Goal: Information Seeking & Learning: Compare options

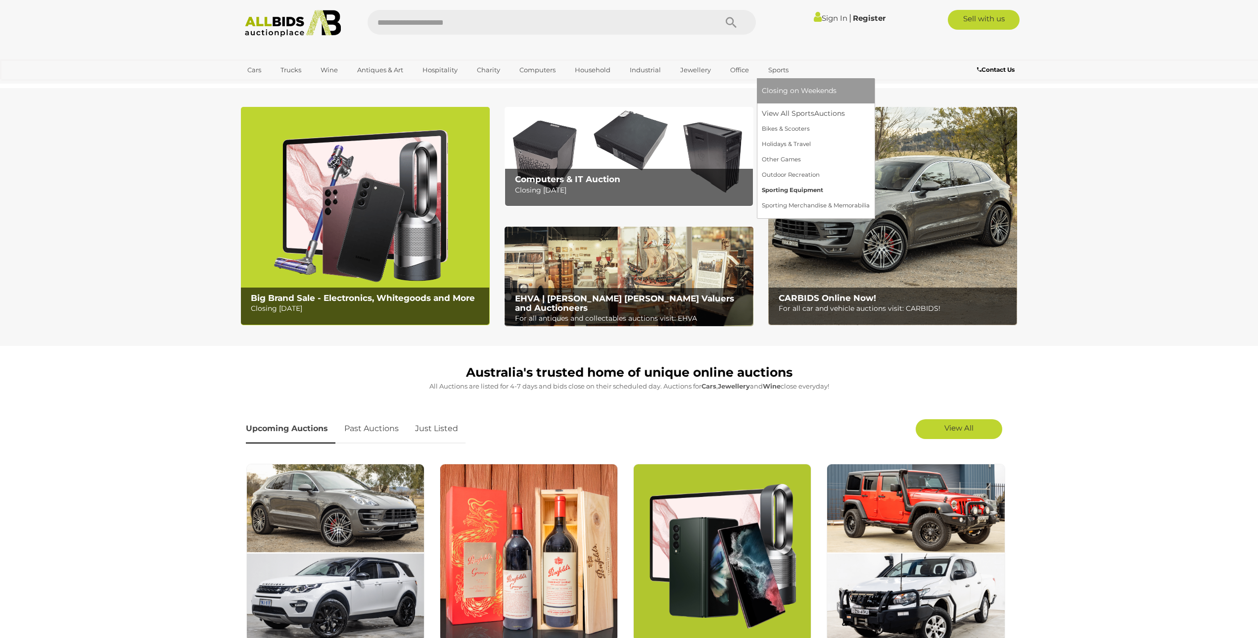
click at [803, 191] on link "Sporting Equipment" at bounding box center [816, 190] width 108 height 15
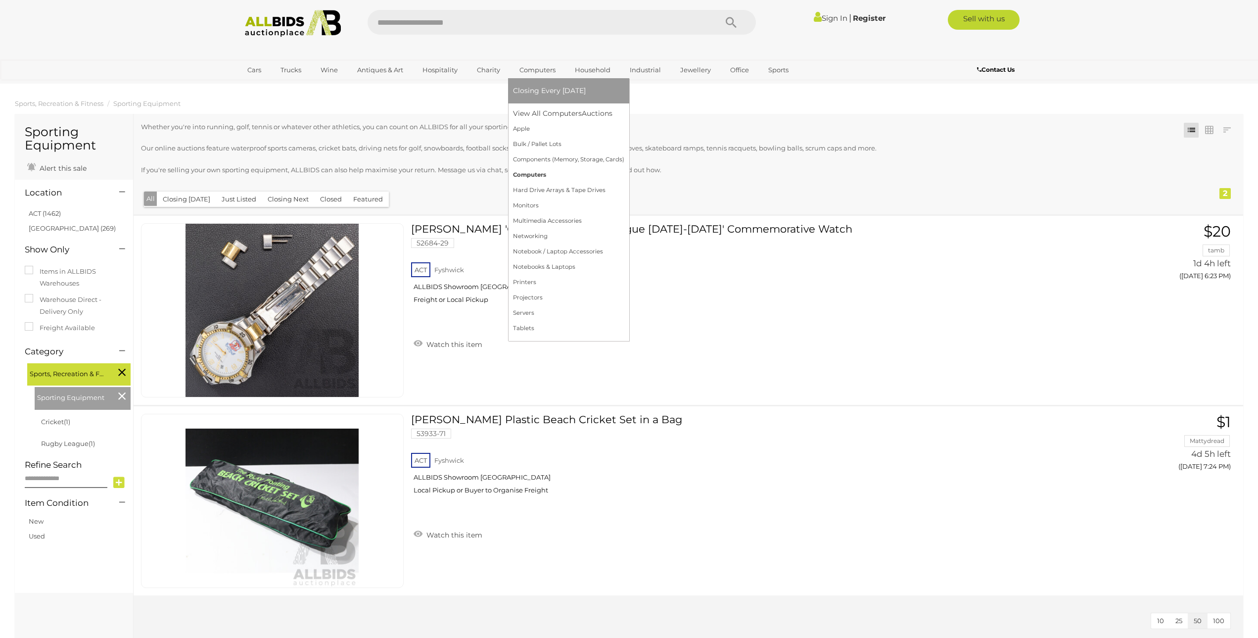
click at [571, 175] on link "Computers" at bounding box center [568, 174] width 111 height 15
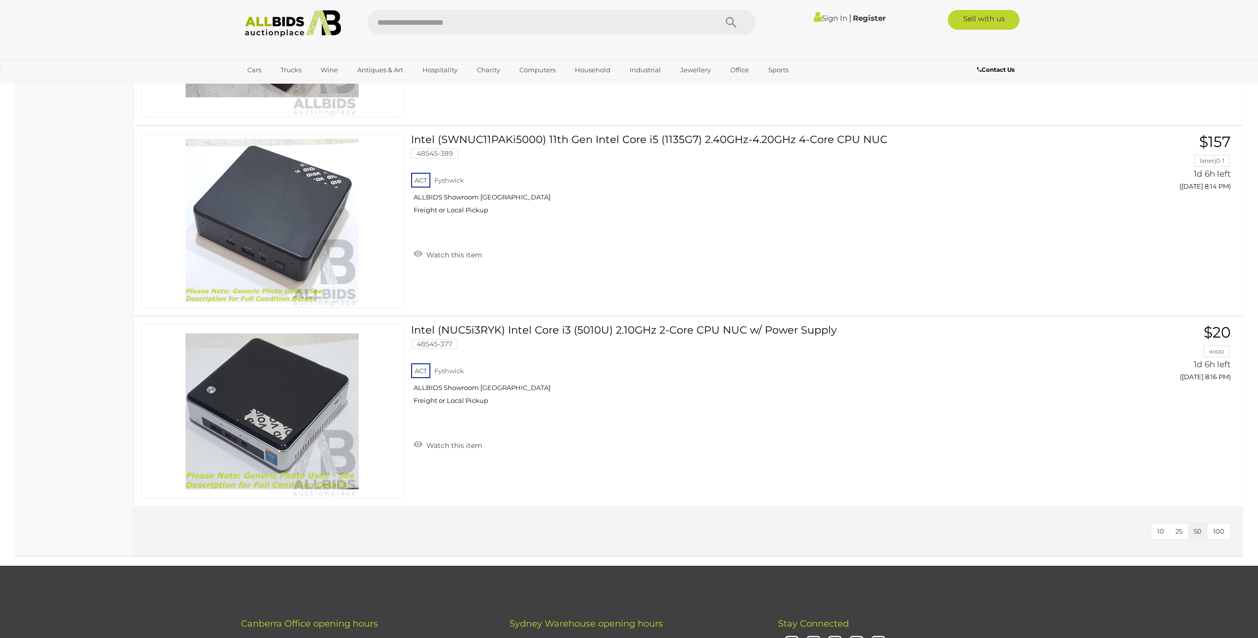
scroll to position [5097, 0]
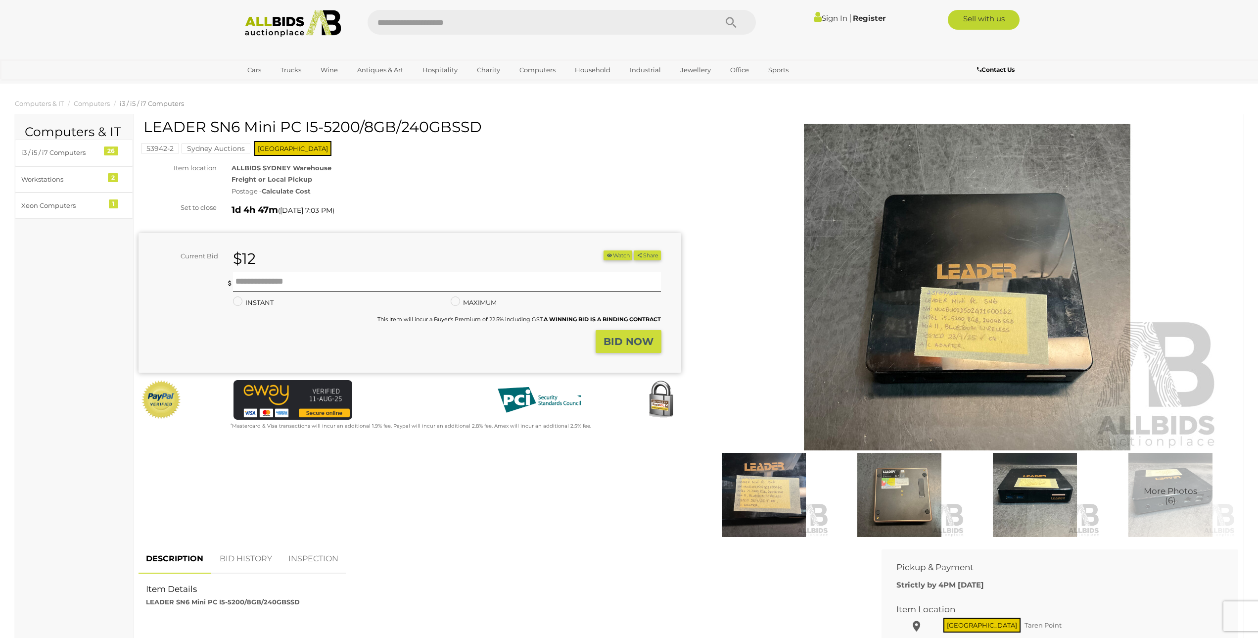
click at [959, 334] on img at bounding box center [967, 287] width 507 height 327
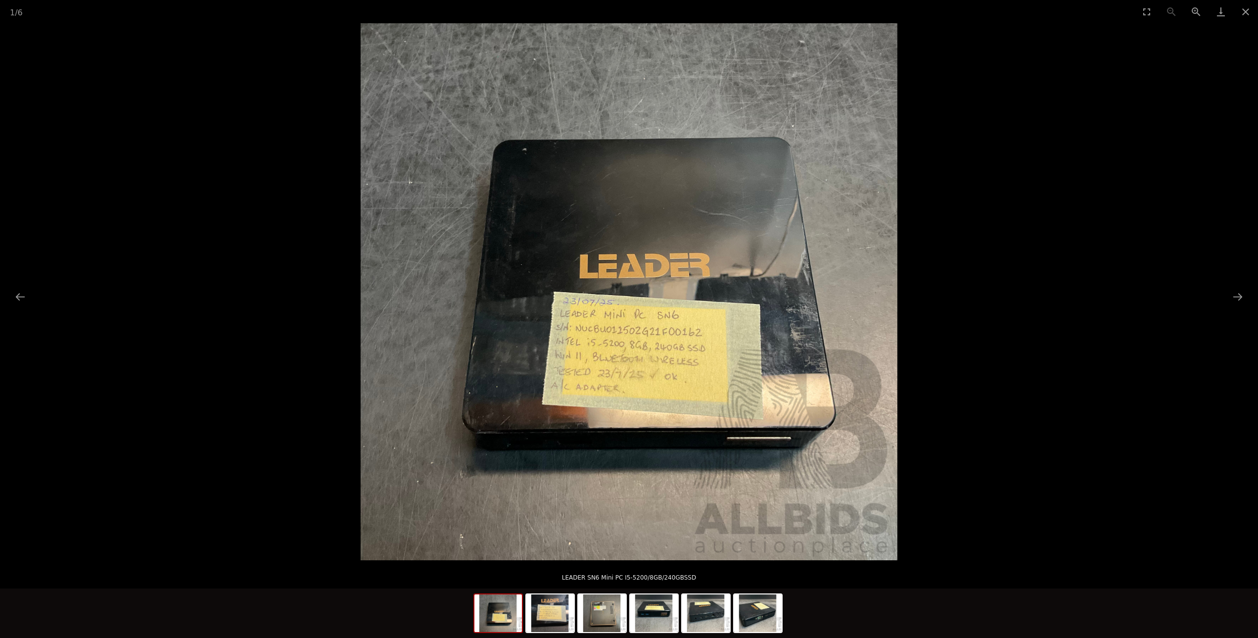
click at [637, 347] on img at bounding box center [629, 291] width 537 height 537
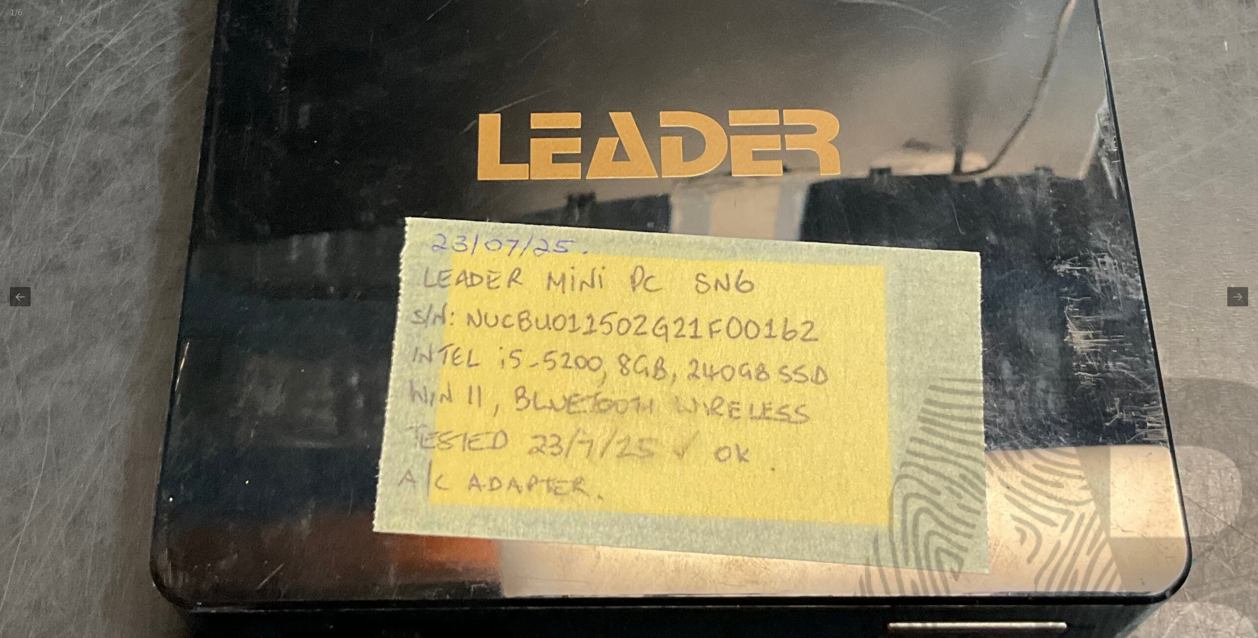
click at [1059, 420] on img at bounding box center [615, 217] width 1496 height 1496
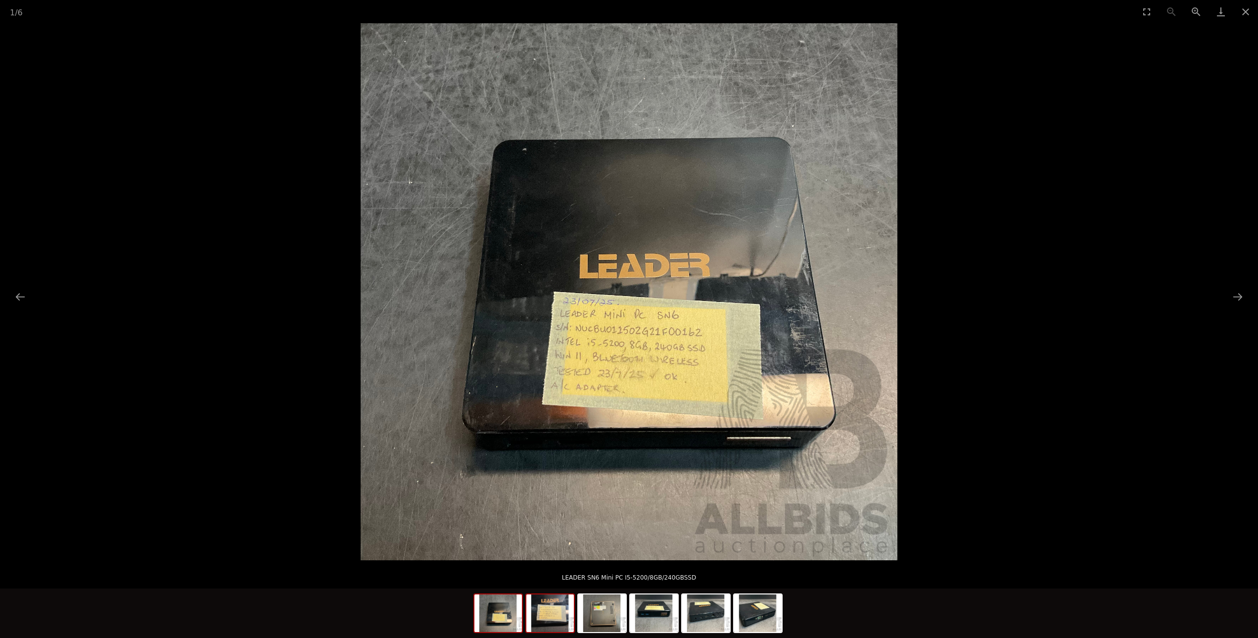
click at [558, 622] on img at bounding box center [549, 613] width 47 height 38
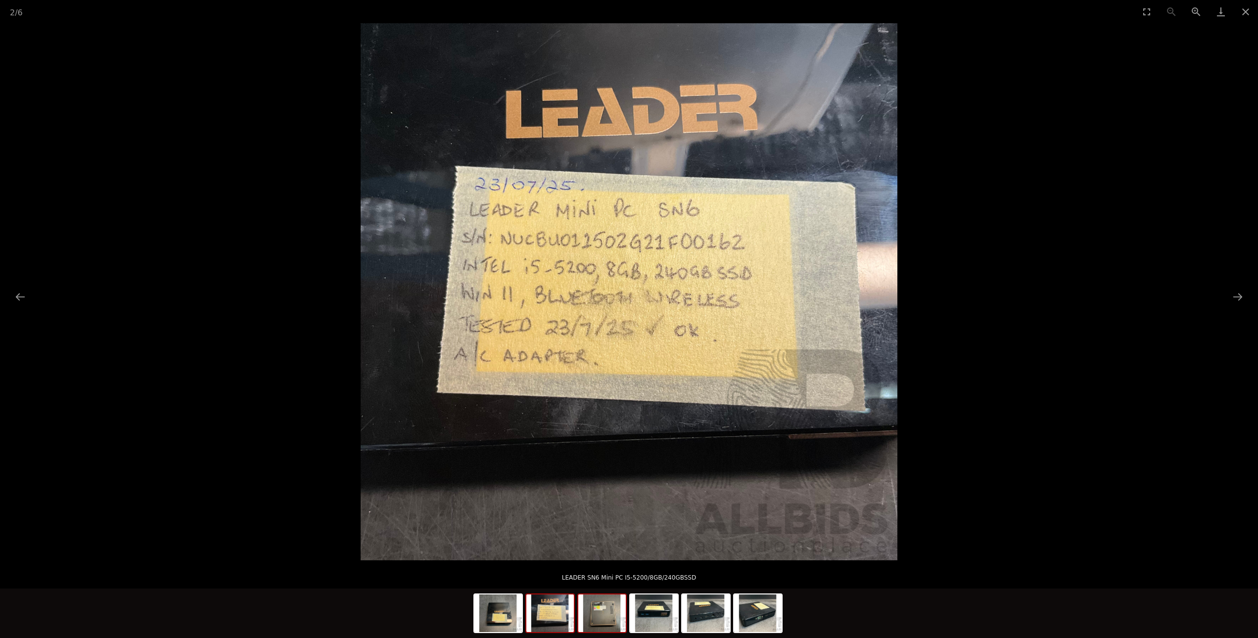
click at [614, 618] on img at bounding box center [601, 613] width 47 height 38
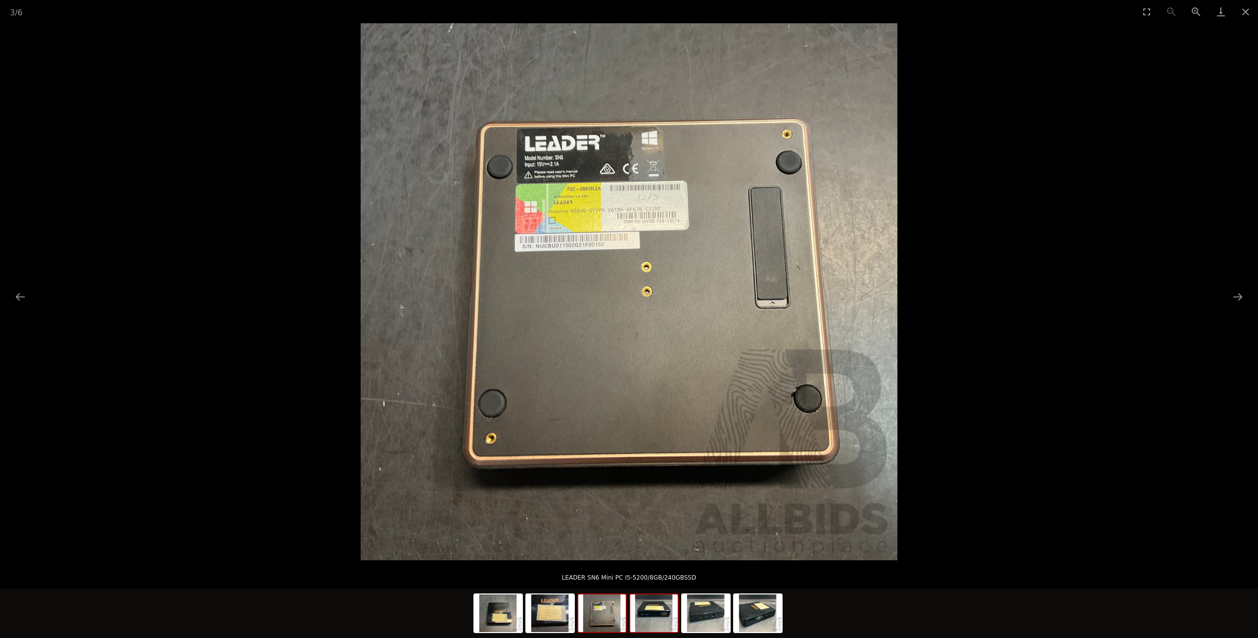
click at [646, 613] on img at bounding box center [653, 613] width 47 height 38
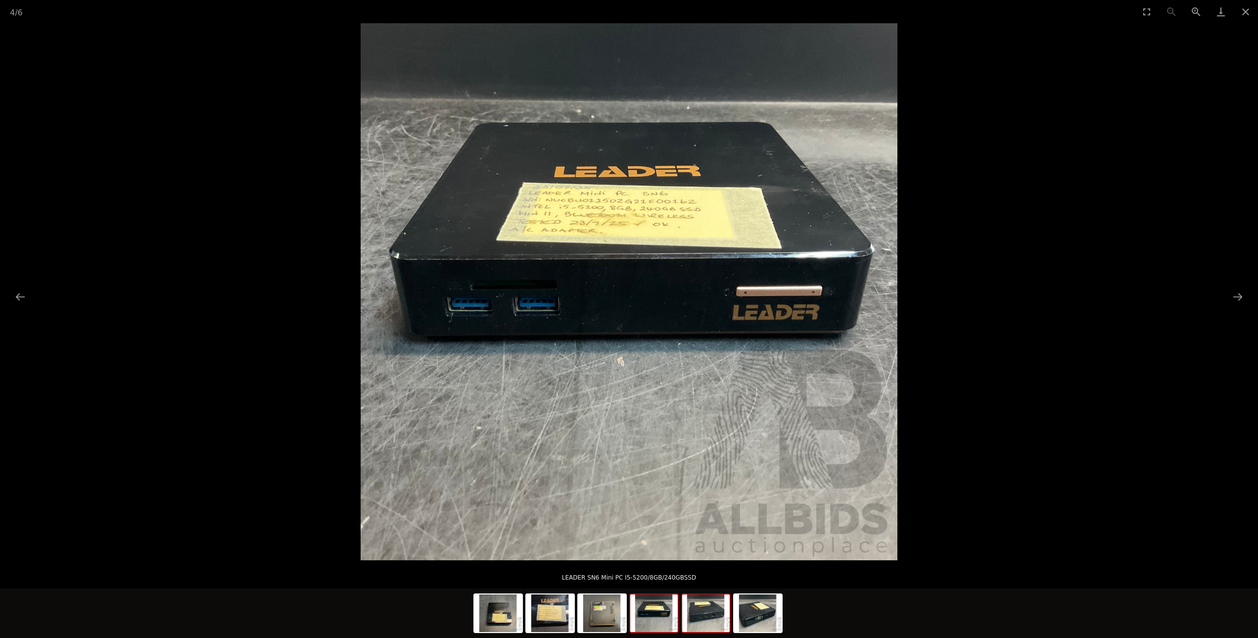
click at [702, 611] on img at bounding box center [705, 613] width 47 height 38
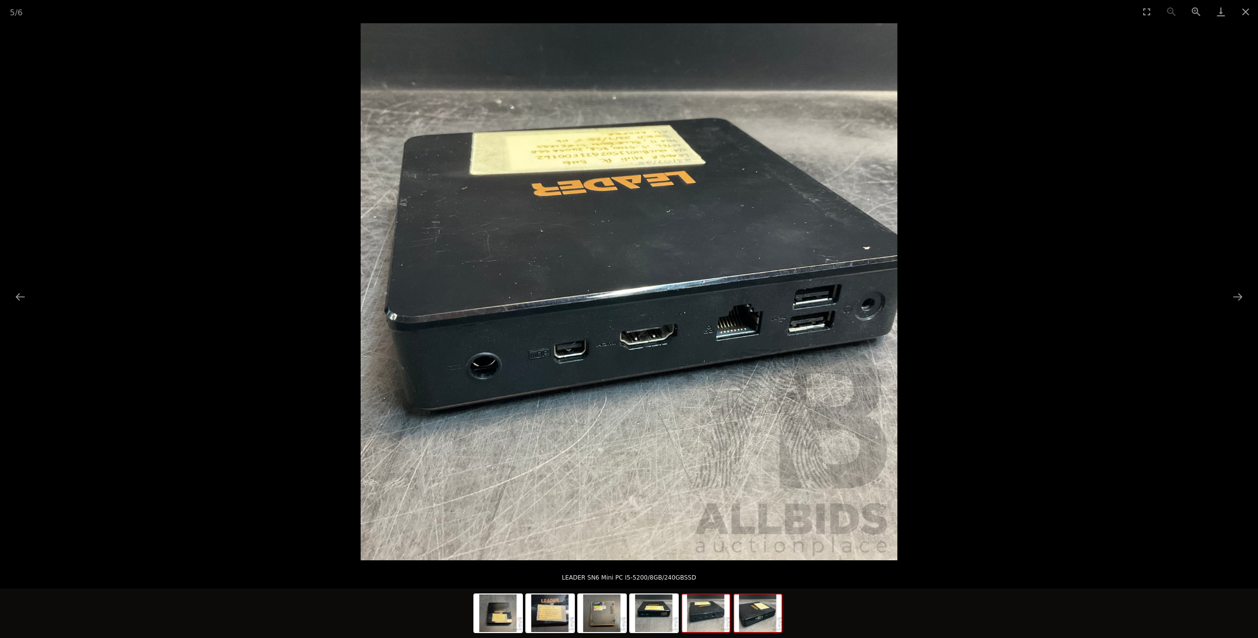
click at [764, 613] on img at bounding box center [757, 613] width 47 height 38
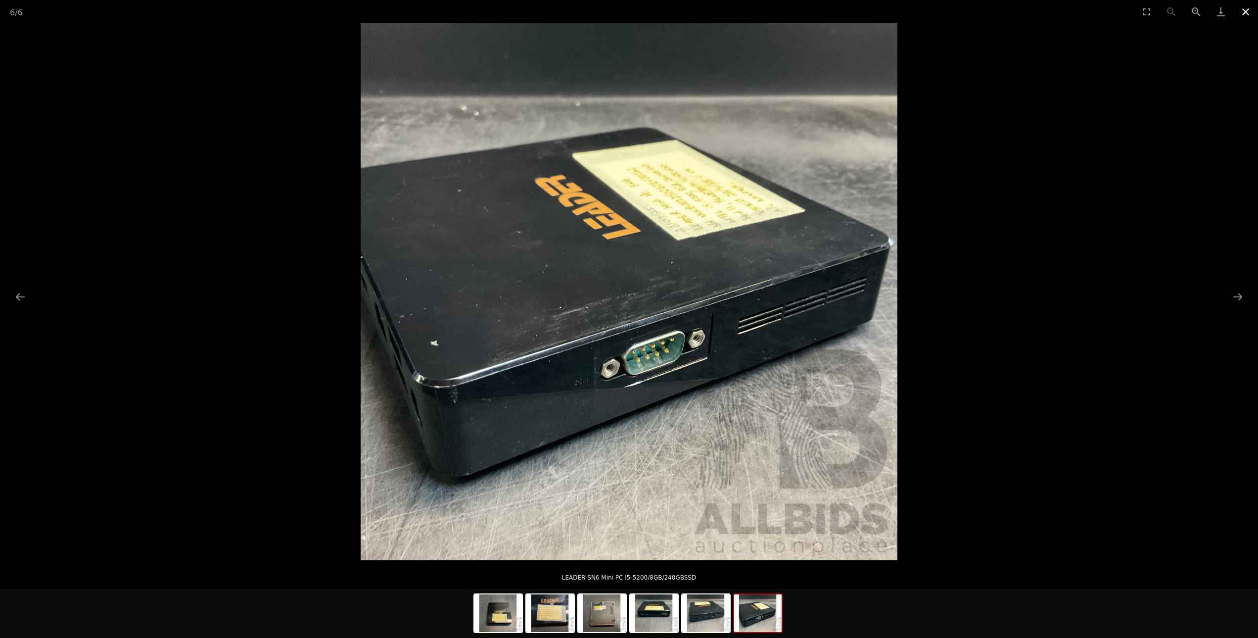
click at [1246, 15] on button "Close gallery" at bounding box center [1245, 11] width 25 height 23
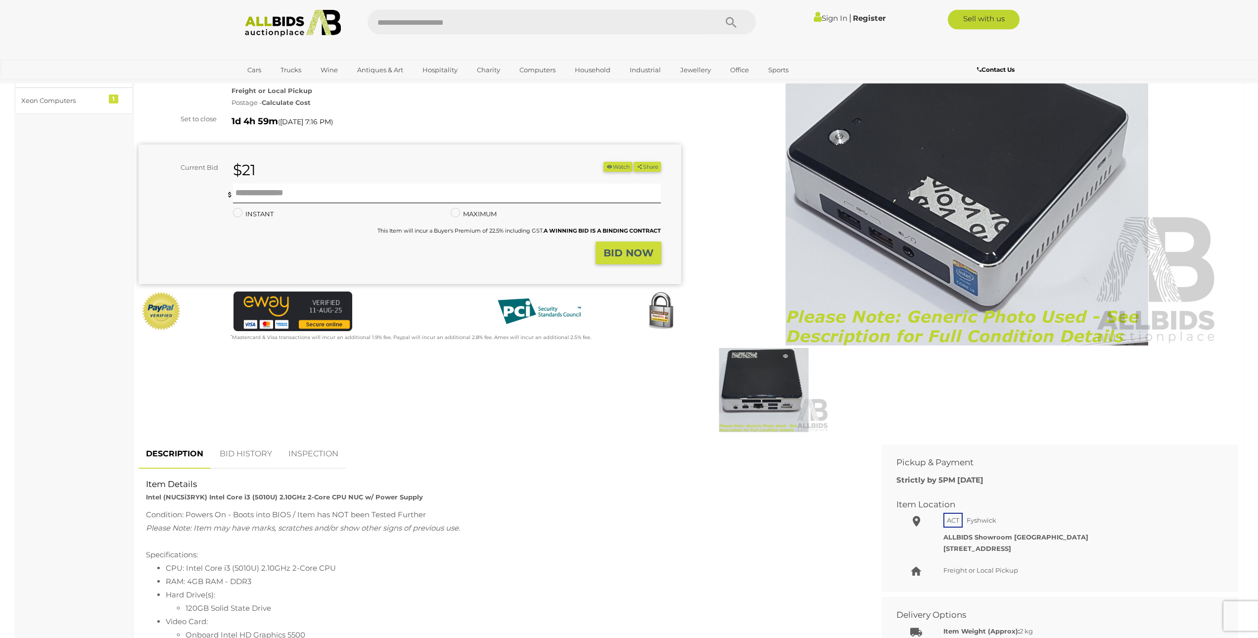
scroll to position [151, 0]
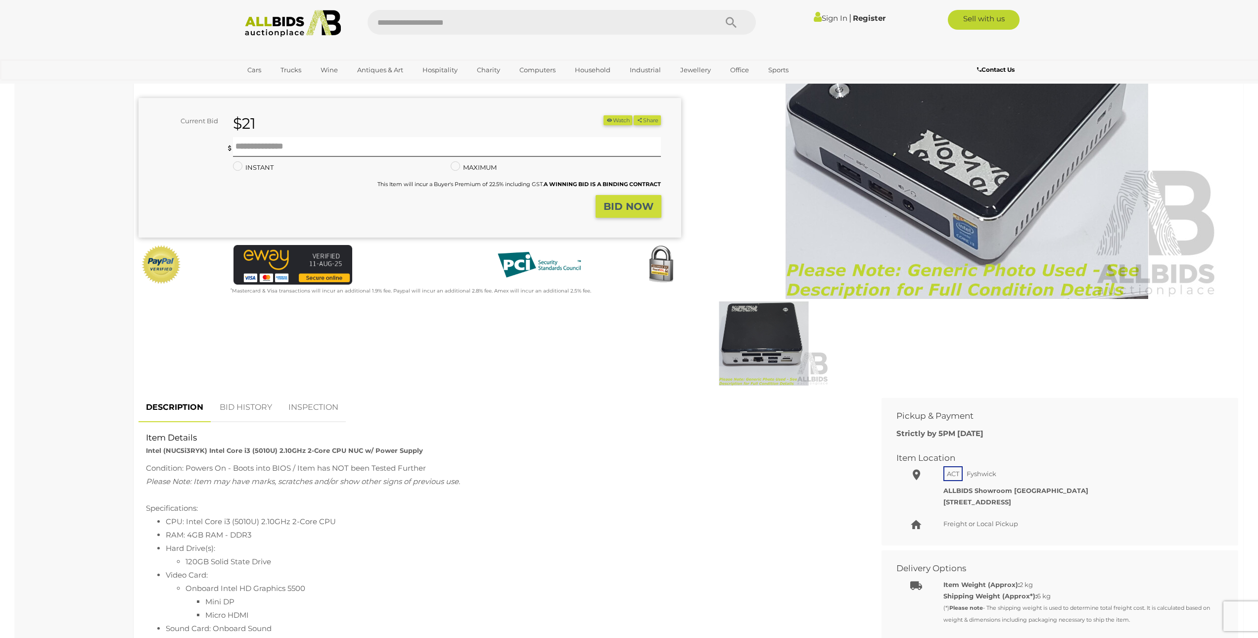
click at [1020, 183] on img at bounding box center [967, 135] width 507 height 327
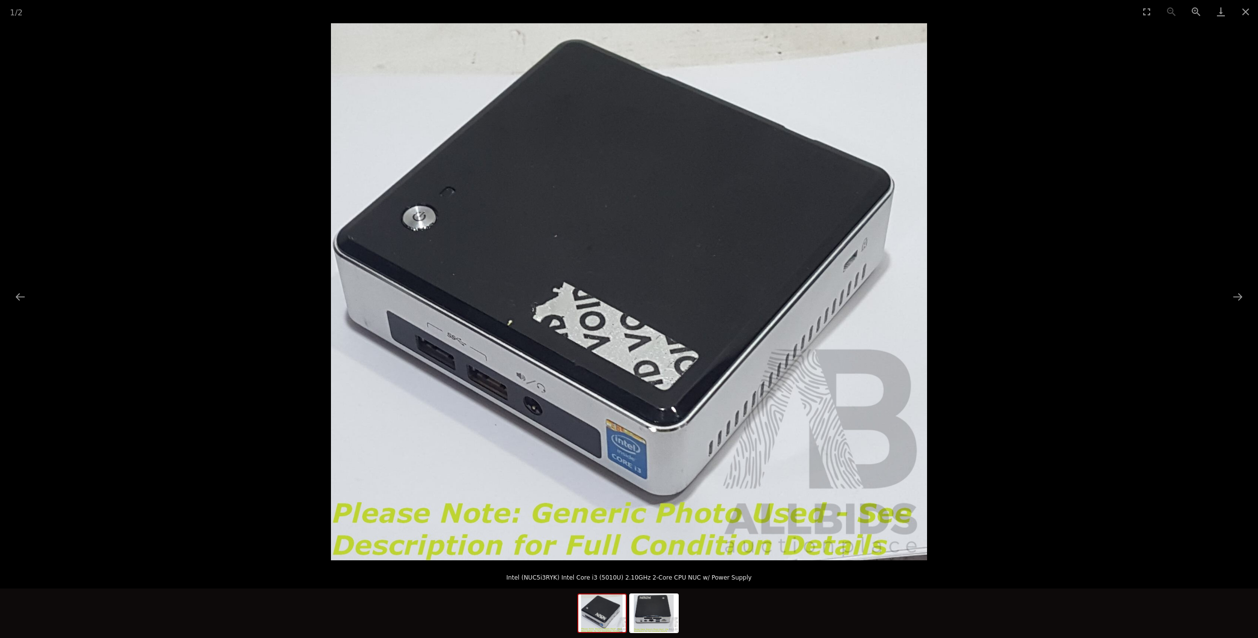
click at [566, 423] on img at bounding box center [629, 291] width 596 height 537
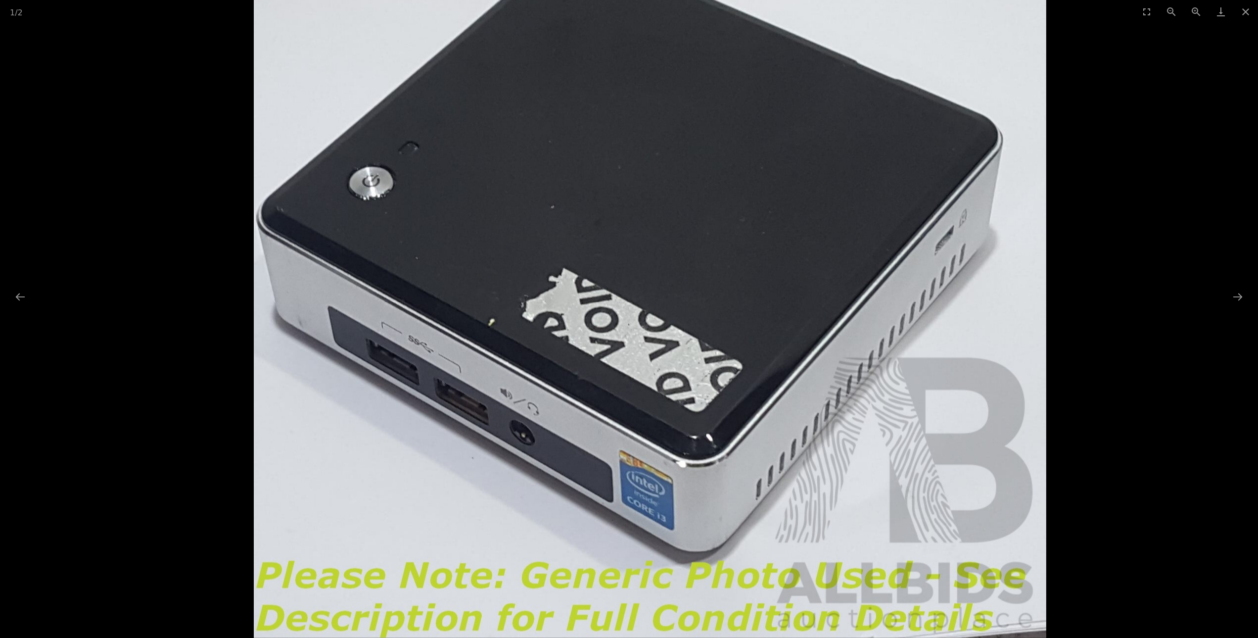
click at [557, 423] on img at bounding box center [650, 280] width 793 height 713
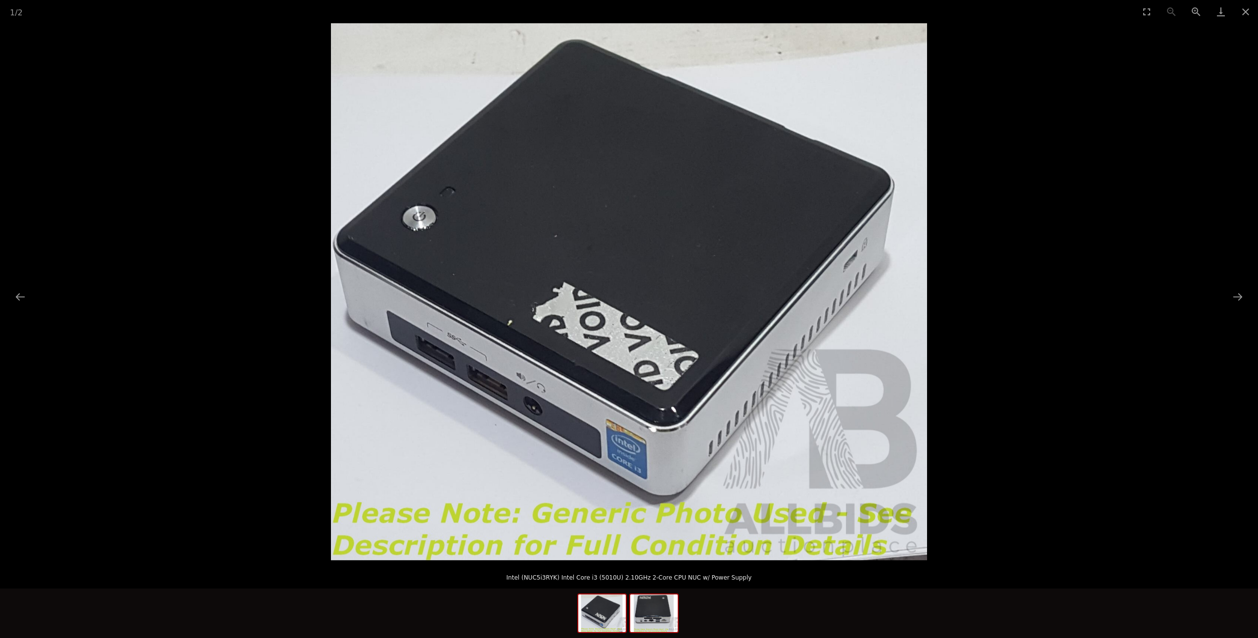
click at [666, 611] on img at bounding box center [653, 613] width 47 height 38
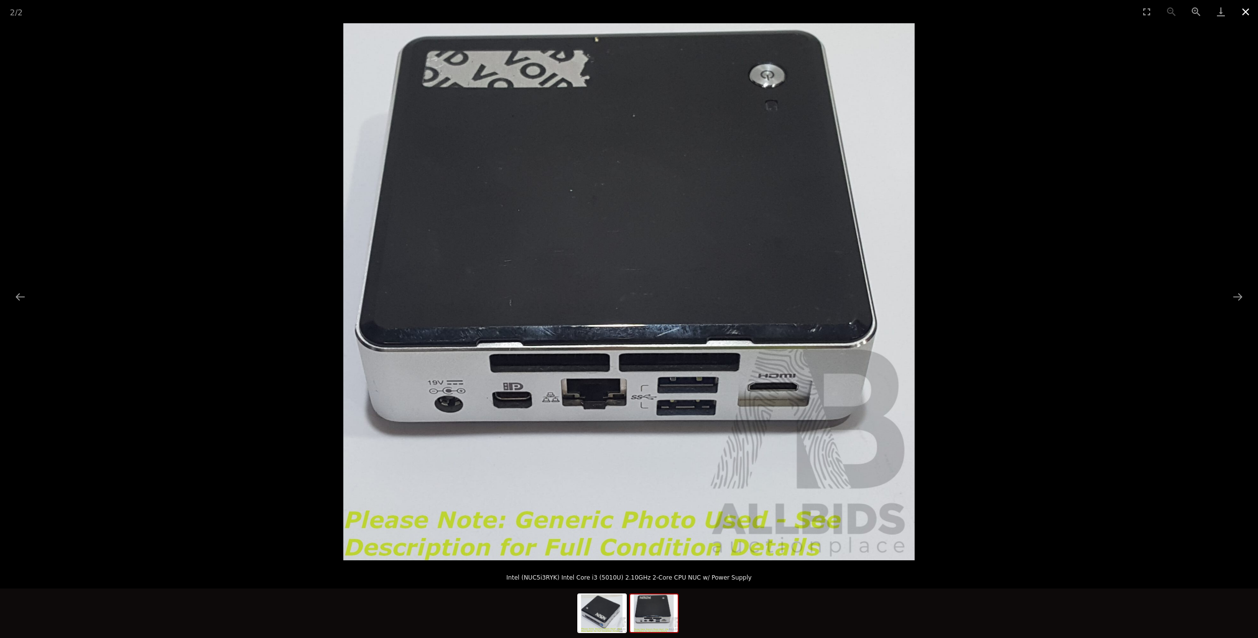
click at [1250, 9] on button "Close gallery" at bounding box center [1245, 11] width 25 height 23
